Goal: Navigation & Orientation: Find specific page/section

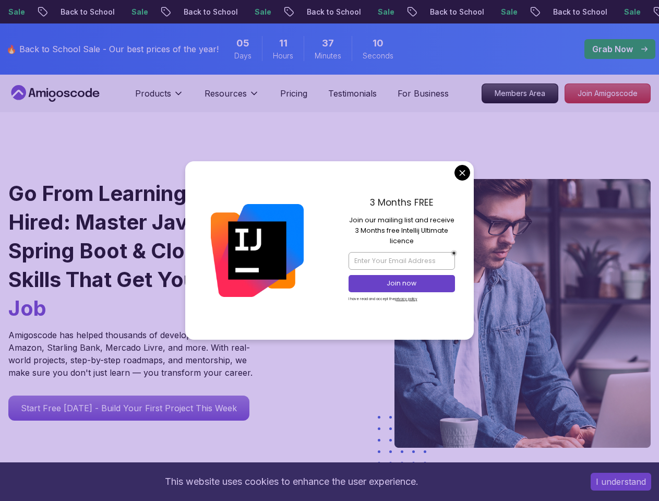
click at [621, 482] on button "I understand" at bounding box center [621, 482] width 61 height 18
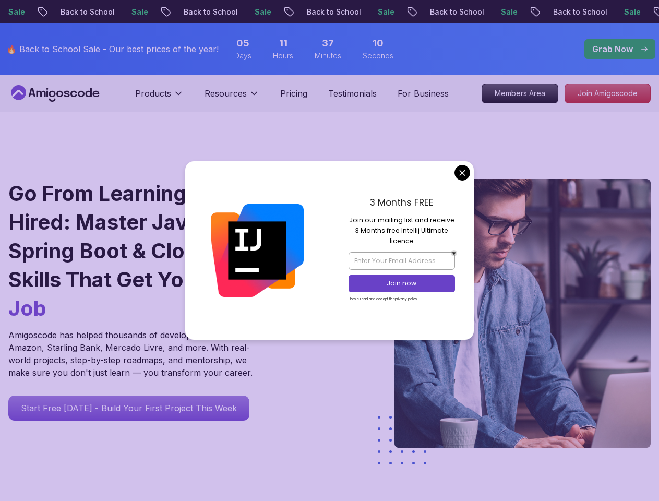
click at [159, 98] on p "Products" at bounding box center [153, 93] width 36 height 13
click at [232, 98] on p "Resources" at bounding box center [226, 93] width 42 height 13
